Goal: Task Accomplishment & Management: Manage account settings

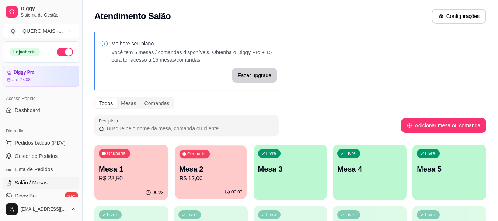
click at [215, 172] on p "Mesa 2" at bounding box center [210, 169] width 63 height 10
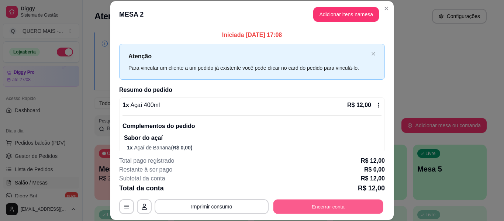
click at [307, 209] on button "Encerrar conta" at bounding box center [328, 207] width 110 height 14
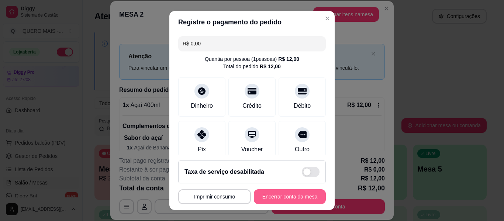
click at [275, 198] on button "Encerrar conta da mesa" at bounding box center [290, 196] width 72 height 15
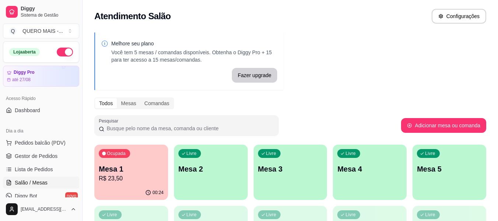
click at [371, 67] on div "Melhore seu plano Você tem 5 mesas / comandas disponíveis. Obtenha o Diggy Pro …" at bounding box center [291, 179] width 416 height 303
click at [134, 184] on div "Ocupada Mesa 1 R$ 23,50" at bounding box center [131, 165] width 74 height 41
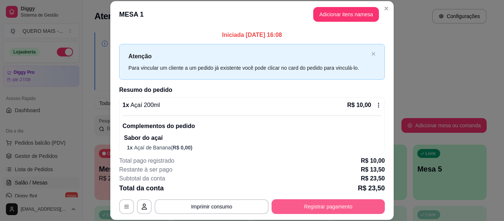
click at [325, 207] on button "Registrar pagamento" at bounding box center [327, 206] width 113 height 15
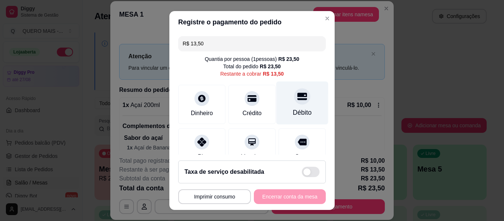
click at [293, 110] on div "Débito" at bounding box center [302, 113] width 19 height 10
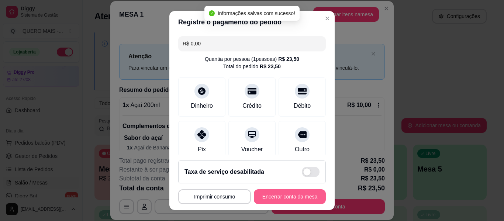
type input "R$ 0,00"
click at [288, 197] on button "Encerrar conta da mesa" at bounding box center [290, 196] width 72 height 15
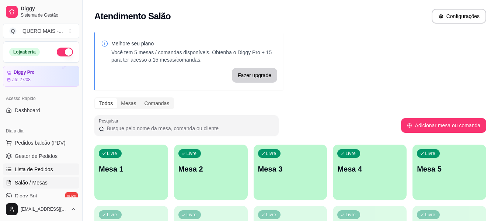
scroll to position [74, 0]
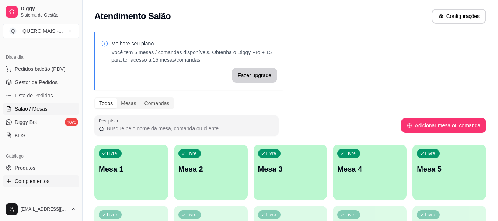
click at [39, 180] on span "Complementos" at bounding box center [32, 180] width 35 height 7
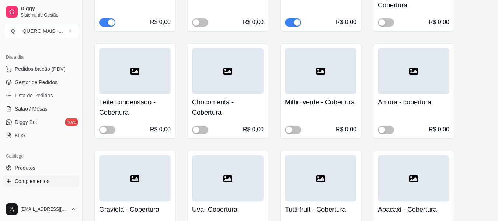
scroll to position [848, 0]
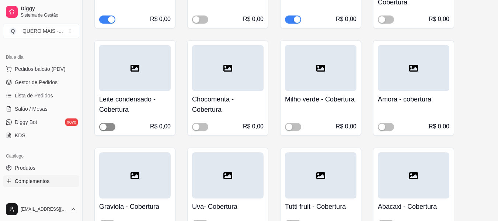
click at [112, 126] on span "button" at bounding box center [107, 127] width 16 height 8
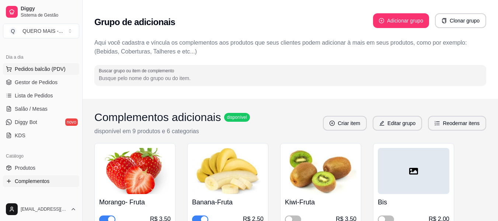
scroll to position [0, 0]
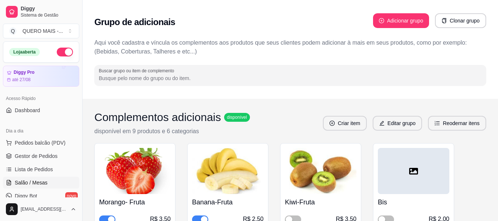
click at [39, 183] on span "Salão / Mesas" at bounding box center [31, 182] width 33 height 7
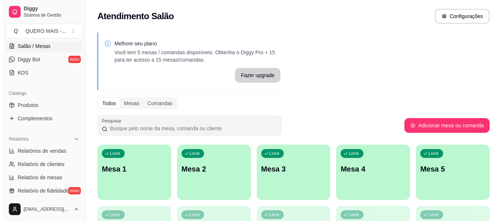
scroll to position [273, 0]
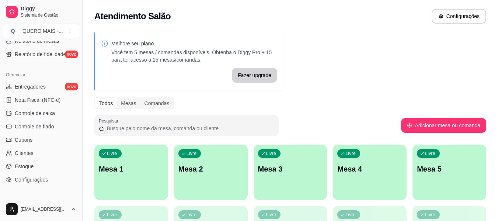
click at [150, 172] on p "Mesa 1" at bounding box center [131, 169] width 65 height 10
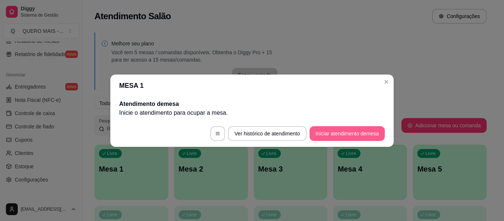
click at [335, 135] on button "Iniciar atendimento de mesa" at bounding box center [346, 133] width 75 height 15
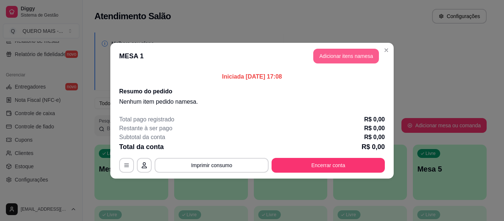
click at [336, 57] on button "Adicionar itens na mesa" at bounding box center [346, 56] width 66 height 15
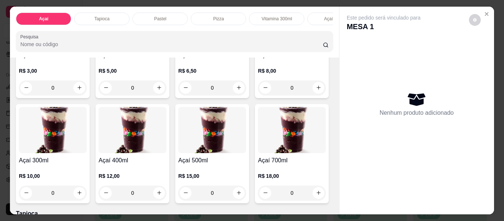
scroll to position [111, 0]
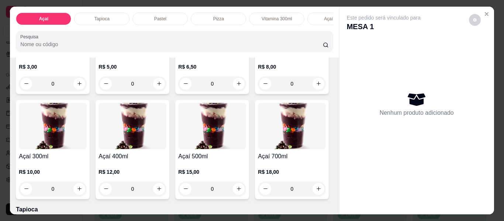
click at [166, 192] on div "0" at bounding box center [132, 188] width 68 height 15
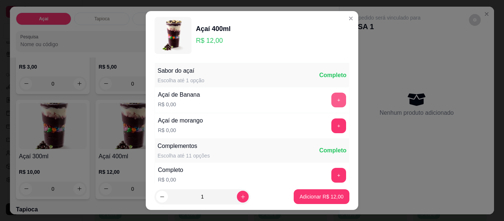
click at [331, 100] on button "+" at bounding box center [338, 100] width 15 height 15
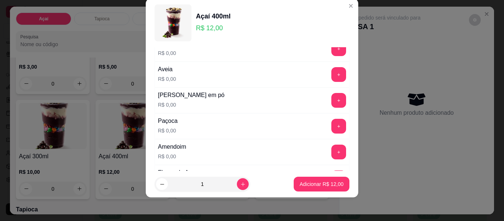
scroll to position [153, 0]
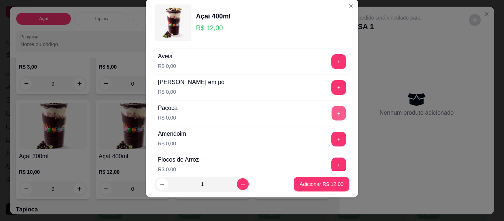
click at [332, 115] on button "+" at bounding box center [339, 113] width 14 height 14
click at [331, 141] on button "+" at bounding box center [338, 139] width 15 height 15
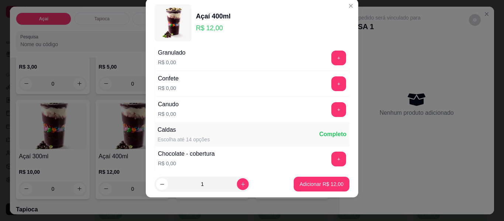
scroll to position [374, 0]
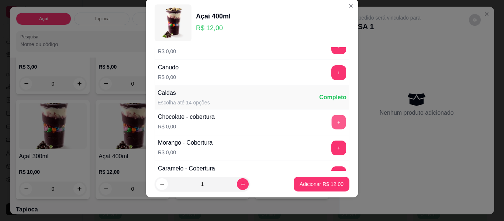
click at [332, 127] on button "+" at bounding box center [339, 122] width 14 height 14
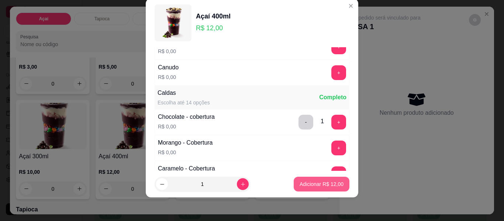
click at [323, 183] on p "Adicionar R$ 12,00" at bounding box center [321, 183] width 44 height 7
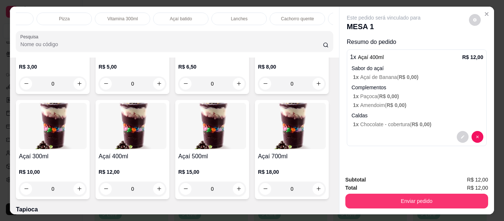
scroll to position [0, 155]
click at [177, 16] on p "Açaí batido" at bounding box center [180, 19] width 22 height 6
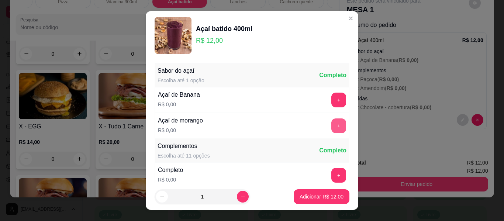
click at [331, 124] on button "+" at bounding box center [338, 125] width 15 height 15
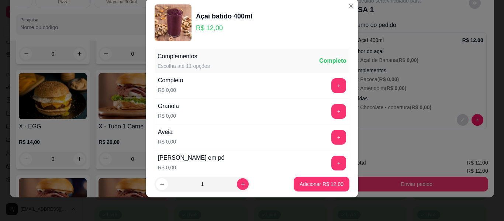
scroll to position [79, 0]
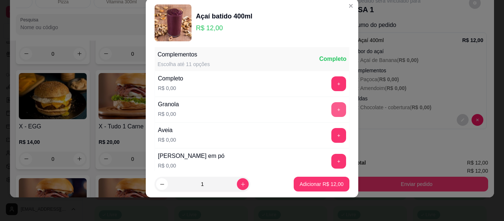
click at [331, 108] on button "+" at bounding box center [338, 109] width 15 height 15
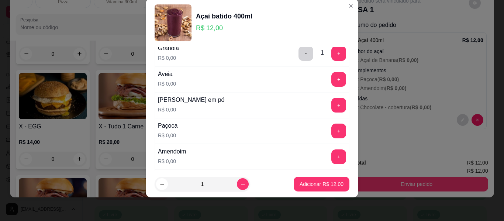
scroll to position [153, 0]
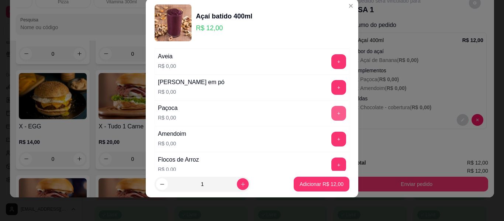
click at [331, 113] on button "+" at bounding box center [338, 113] width 15 height 15
click at [331, 141] on button "+" at bounding box center [338, 139] width 15 height 15
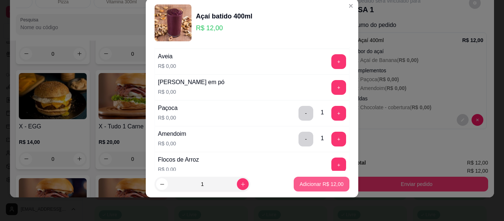
click at [317, 182] on p "Adicionar R$ 12,00" at bounding box center [321, 183] width 44 height 7
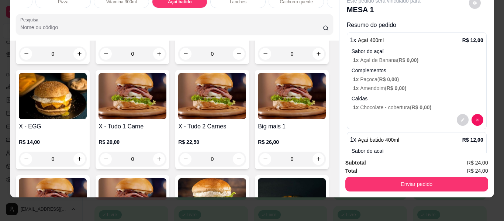
scroll to position [76, 0]
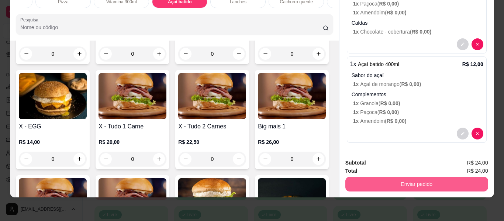
click at [391, 181] on button "Enviar pedido" at bounding box center [416, 184] width 143 height 15
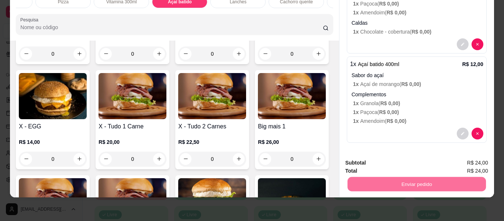
click at [367, 162] on button "Não registrar e enviar pedido" at bounding box center [392, 160] width 75 height 14
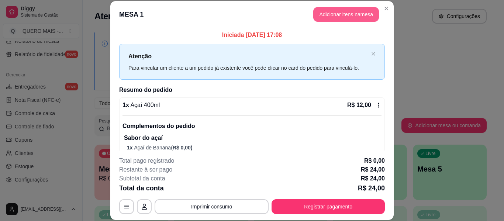
click at [320, 13] on button "Adicionar itens na mesa" at bounding box center [346, 14] width 66 height 15
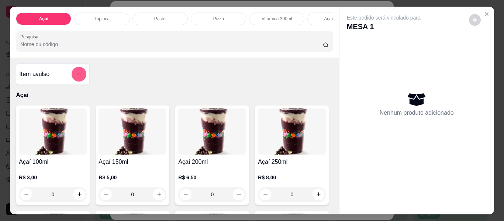
click at [76, 76] on icon "add-separate-item" at bounding box center [79, 74] width 6 height 6
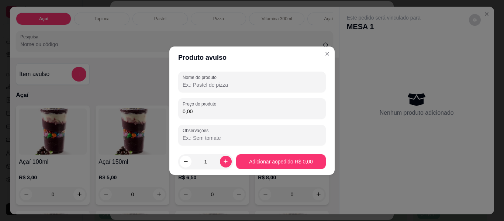
click at [201, 84] on div at bounding box center [252, 82] width 139 height 15
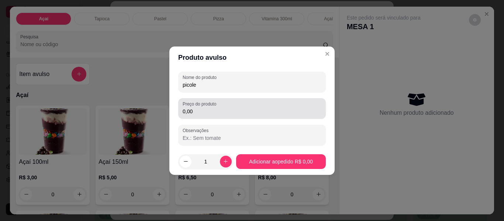
type input "picole"
click at [257, 115] on div "0,00" at bounding box center [252, 108] width 139 height 15
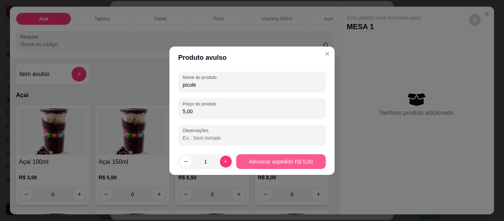
type input "5,00"
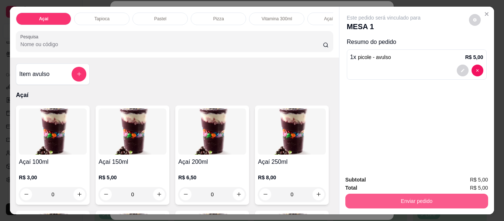
click at [356, 206] on div "Subtotal R$ 5,00 Total R$ 5,00 Enviar pedido" at bounding box center [416, 192] width 155 height 45
click at [360, 197] on button "Enviar pedido" at bounding box center [416, 201] width 138 height 14
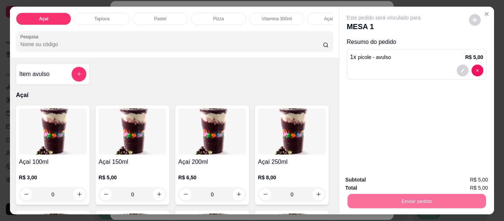
click at [363, 181] on button "Não registrar e enviar pedido" at bounding box center [392, 180] width 77 height 14
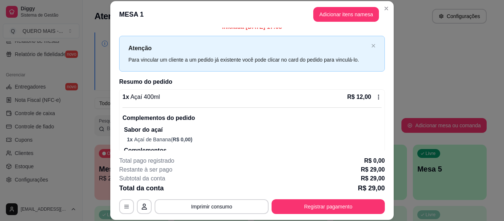
scroll to position [0, 0]
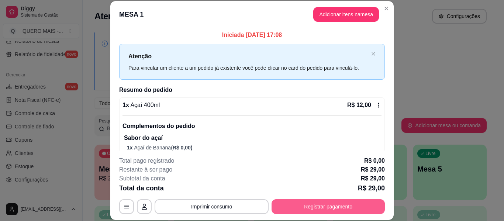
click at [325, 208] on button "Registrar pagamento" at bounding box center [327, 206] width 113 height 15
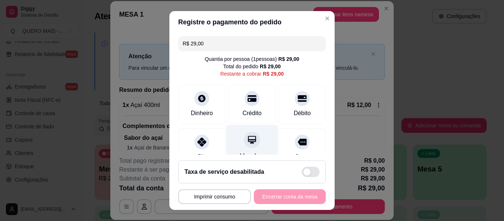
scroll to position [68, 0]
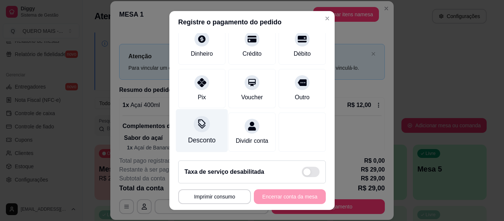
click at [189, 124] on div "Desconto" at bounding box center [202, 130] width 52 height 43
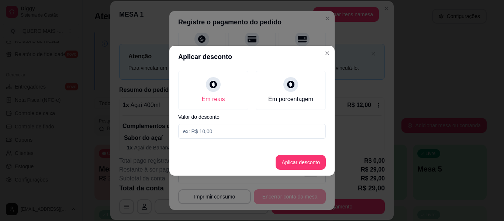
click at [209, 132] on input at bounding box center [252, 131] width 148 height 15
type input "2,50"
click at [303, 163] on button "Aplicar desconto" at bounding box center [301, 162] width 48 height 14
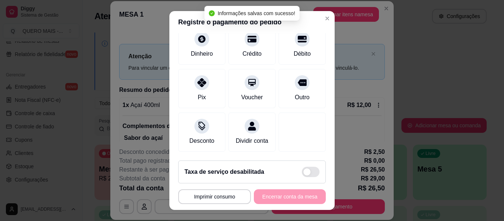
type input "R$ 26,50"
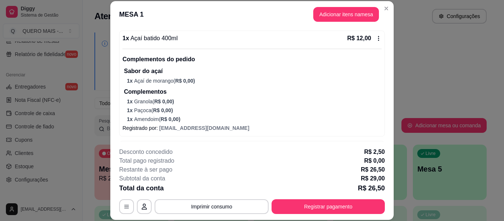
scroll to position [217, 0]
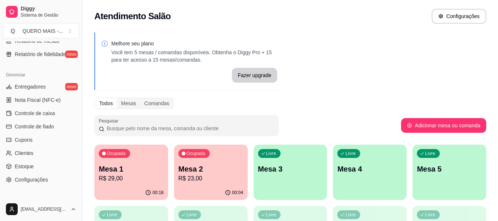
click at [193, 173] on p "Mesa 2" at bounding box center [211, 169] width 65 height 10
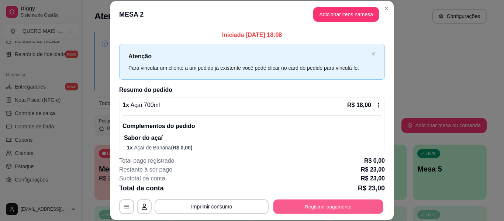
click at [325, 210] on button "Registrar pagamento" at bounding box center [328, 207] width 110 height 14
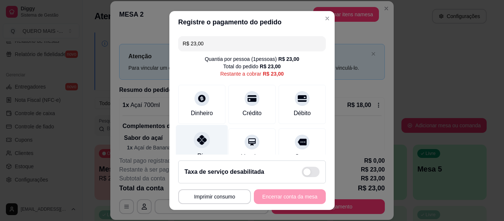
click at [197, 140] on icon at bounding box center [202, 140] width 10 height 10
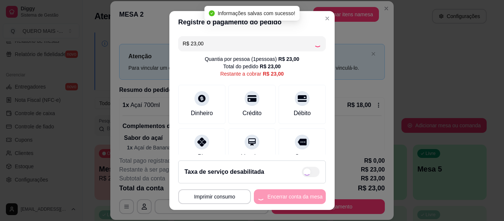
type input "R$ 0,00"
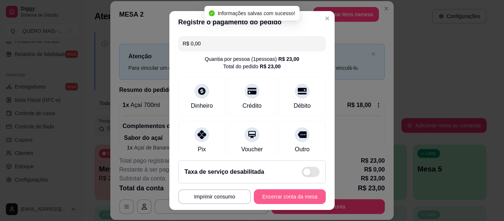
click at [266, 197] on button "Encerrar conta da mesa" at bounding box center [290, 196] width 72 height 15
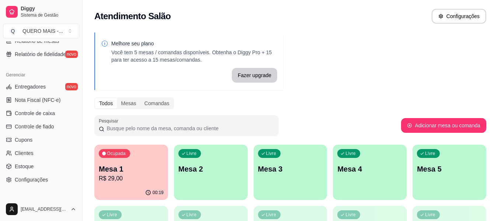
click at [118, 172] on p "Mesa 1" at bounding box center [131, 169] width 65 height 10
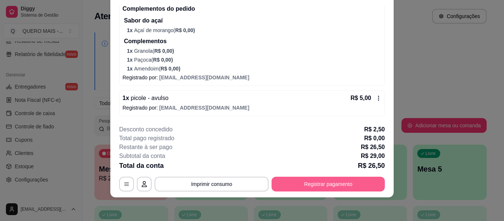
click at [312, 185] on button "Registrar pagamento" at bounding box center [327, 184] width 113 height 15
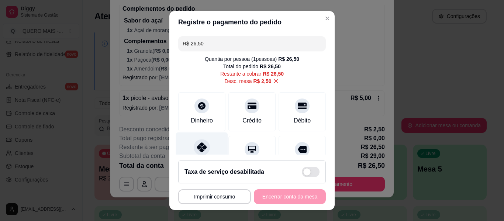
click at [197, 148] on icon at bounding box center [202, 147] width 10 height 10
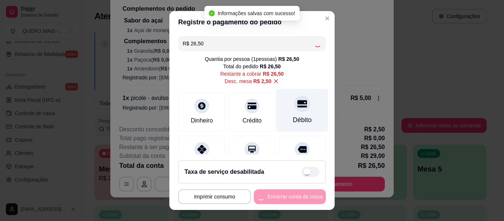
type input "R$ 0,00"
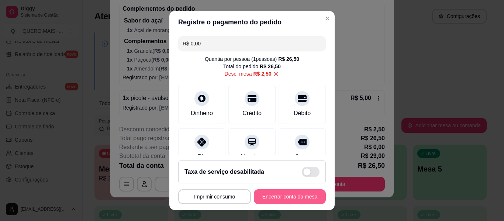
click at [276, 202] on button "Encerrar conta da mesa" at bounding box center [290, 196] width 72 height 15
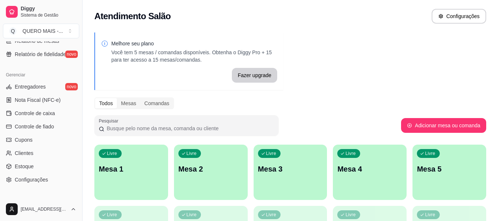
click at [138, 163] on div "Livre Mesa 1" at bounding box center [131, 168] width 74 height 46
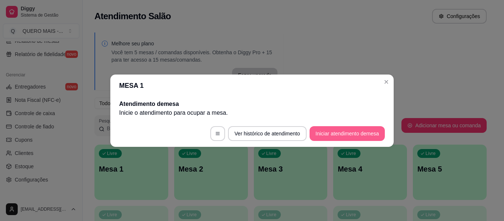
click at [329, 135] on button "Iniciar atendimento de mesa" at bounding box center [346, 133] width 75 height 15
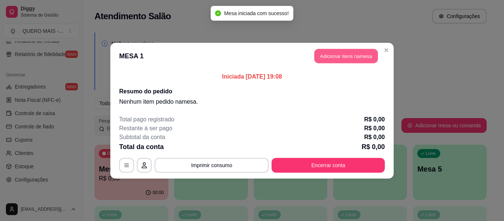
click at [337, 56] on button "Adicionar itens na mesa" at bounding box center [345, 56] width 63 height 14
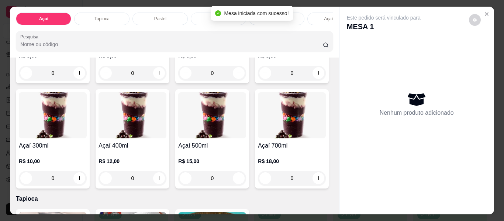
scroll to position [148, 0]
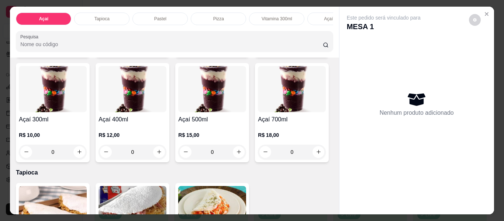
click at [166, 154] on div "0" at bounding box center [132, 152] width 68 height 15
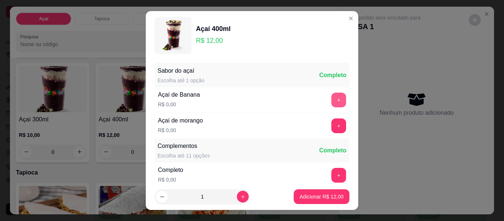
click at [331, 95] on button "+" at bounding box center [338, 100] width 15 height 15
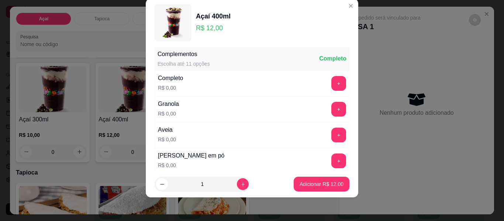
scroll to position [79, 0]
click at [332, 84] on button "+" at bounding box center [338, 83] width 15 height 15
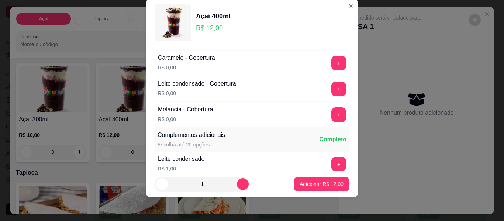
scroll to position [448, 0]
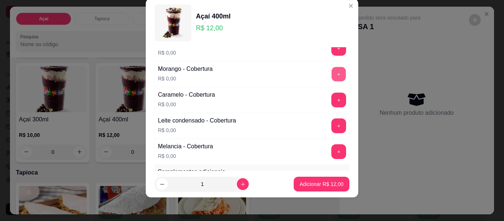
click at [332, 70] on button "+" at bounding box center [339, 74] width 14 height 14
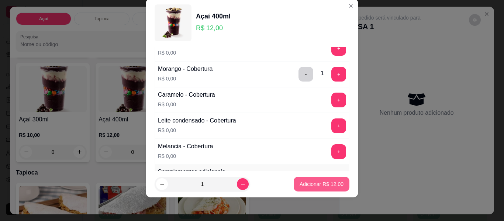
click at [317, 182] on p "Adicionar R$ 12,00" at bounding box center [321, 183] width 44 height 7
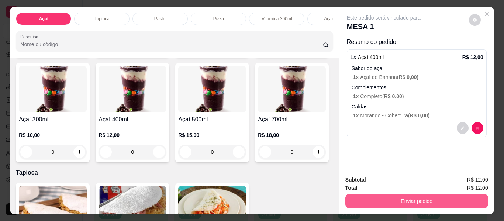
click at [385, 195] on button "Enviar pedido" at bounding box center [416, 201] width 143 height 15
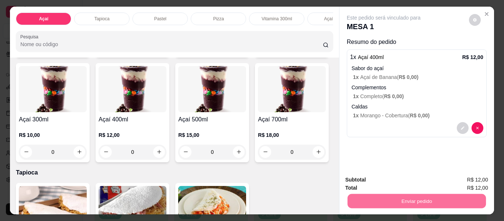
click at [382, 178] on button "Não registrar e enviar pedido" at bounding box center [392, 180] width 75 height 14
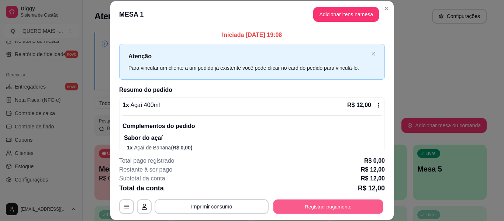
click at [316, 210] on button "Registrar pagamento" at bounding box center [328, 207] width 110 height 14
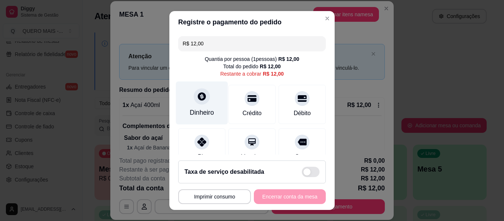
click at [204, 101] on div at bounding box center [202, 96] width 16 height 16
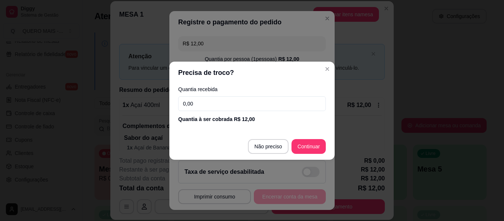
click at [217, 104] on input "0,00" at bounding box center [252, 103] width 148 height 15
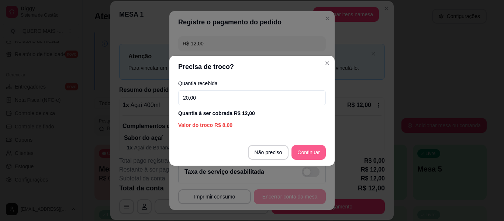
type input "20,00"
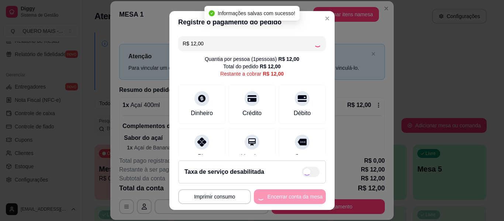
type input "R$ 0,00"
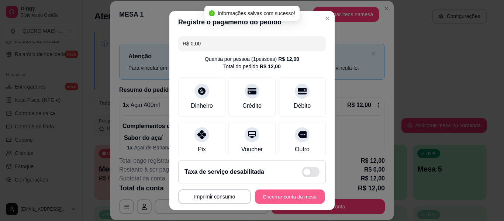
click at [284, 198] on button "Encerrar conta da mesa" at bounding box center [290, 197] width 70 height 14
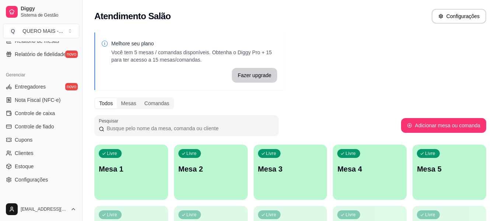
click at [146, 174] on div "Livre Mesa 1" at bounding box center [131, 168] width 74 height 46
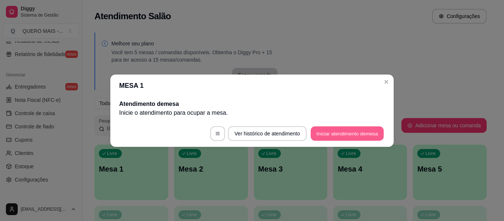
click at [326, 131] on button "Iniciar atendimento de mesa" at bounding box center [347, 133] width 73 height 14
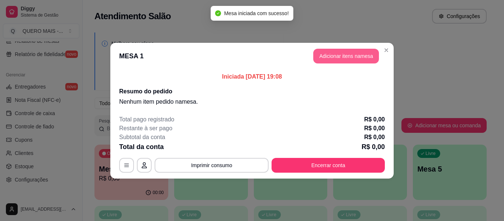
click at [345, 59] on button "Adicionar itens na mesa" at bounding box center [346, 56] width 66 height 15
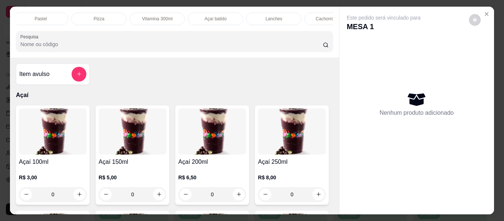
scroll to position [0, 120]
click at [260, 15] on div "Lanches" at bounding box center [272, 19] width 55 height 13
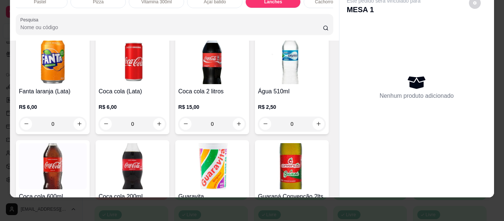
scroll to position [1486, 0]
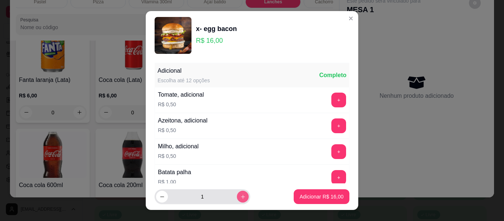
click at [237, 197] on button "increase-product-quantity" at bounding box center [243, 197] width 12 height 12
type input "2"
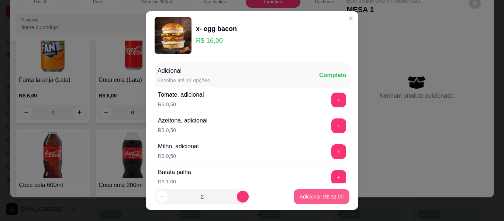
click at [300, 195] on p "Adicionar R$ 32,00" at bounding box center [321, 196] width 44 height 7
type input "2"
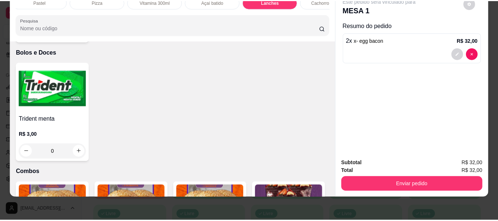
scroll to position [1891, 0]
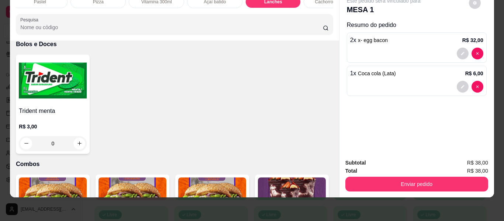
type input "2"
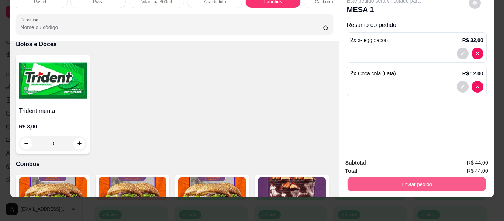
click at [400, 178] on button "Enviar pedido" at bounding box center [416, 184] width 138 height 14
click at [377, 157] on button "Não registrar e enviar pedido" at bounding box center [392, 160] width 75 height 14
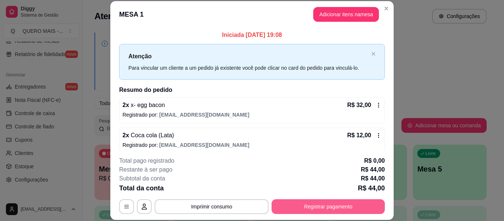
click at [320, 205] on button "Registrar pagamento" at bounding box center [327, 206] width 113 height 15
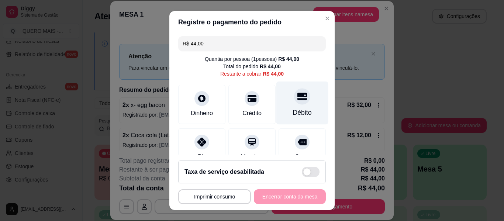
click at [298, 97] on div at bounding box center [302, 96] width 16 height 16
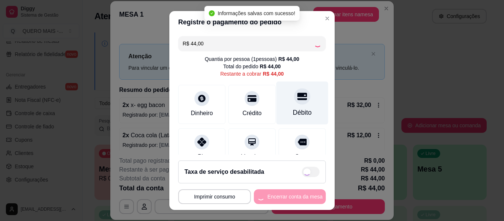
type input "R$ 0,00"
